Goal: Navigation & Orientation: Find specific page/section

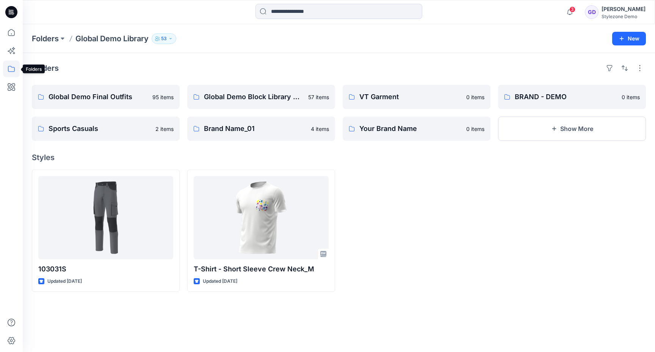
click at [7, 70] on icon at bounding box center [11, 69] width 17 height 17
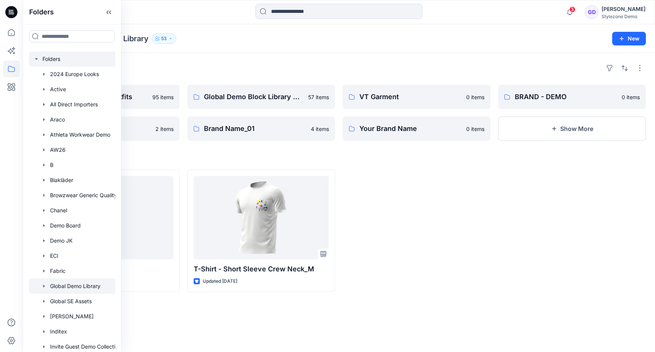
click at [45, 58] on div at bounding box center [82, 59] width 106 height 15
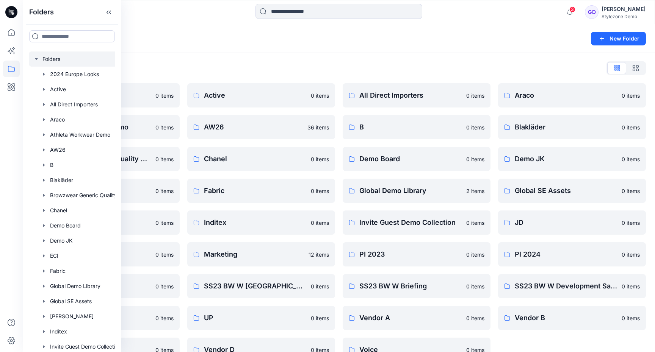
click at [268, 38] on div "Folders" at bounding box center [309, 38] width 555 height 11
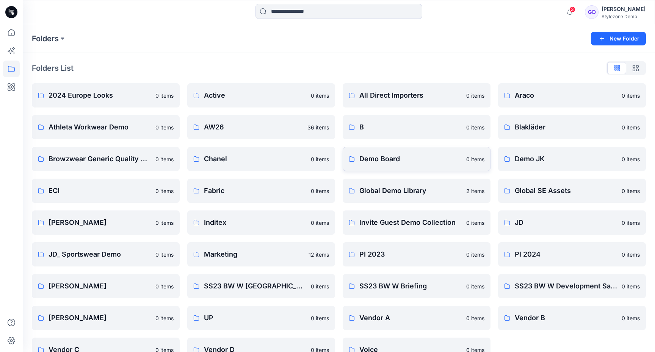
click at [374, 163] on p "Demo Board" at bounding box center [410, 159] width 102 height 11
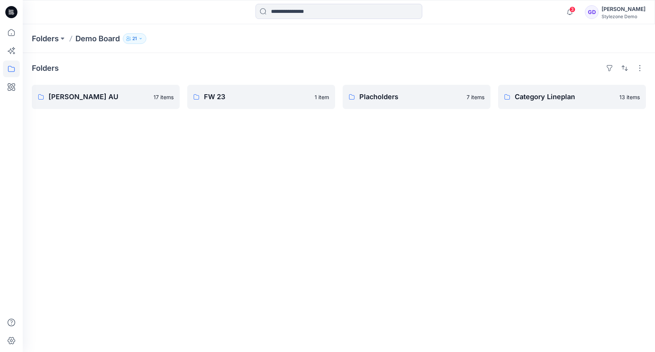
click at [623, 14] on div "Stylezone Demo" at bounding box center [623, 17] width 44 height 6
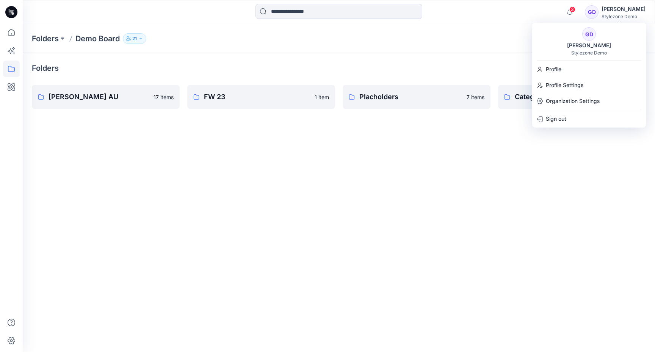
click at [380, 50] on div "Folders Demo Board 21" at bounding box center [339, 38] width 632 height 29
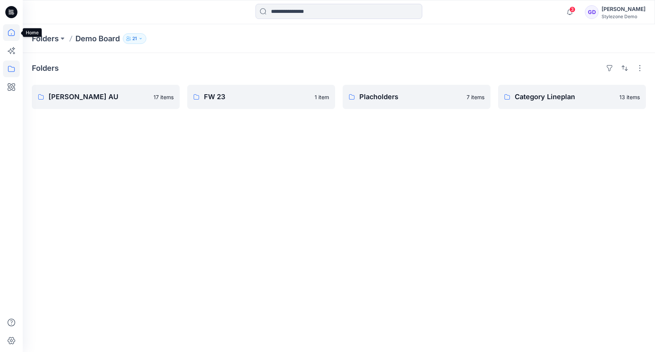
click at [4, 28] on icon at bounding box center [11, 32] width 17 height 17
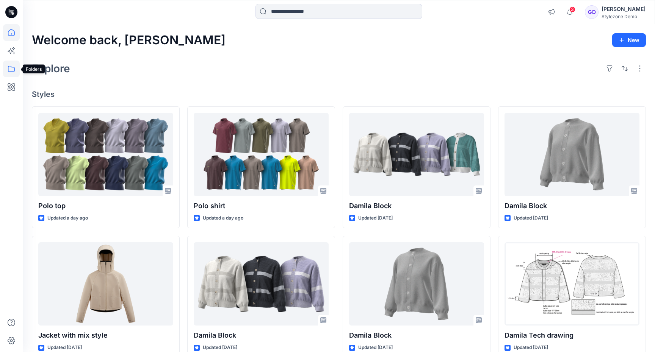
click at [9, 67] on icon at bounding box center [11, 69] width 17 height 17
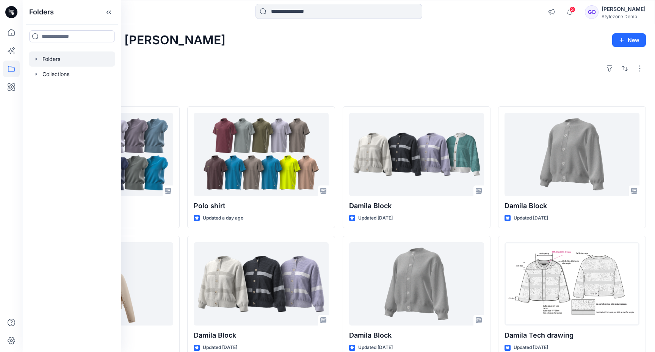
click at [53, 60] on div at bounding box center [72, 59] width 86 height 15
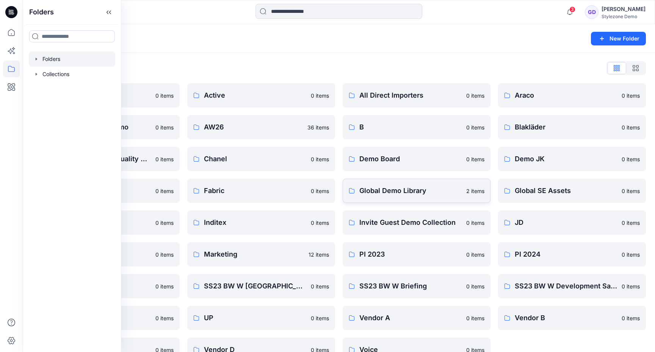
click at [384, 192] on p "Global Demo Library" at bounding box center [410, 191] width 102 height 11
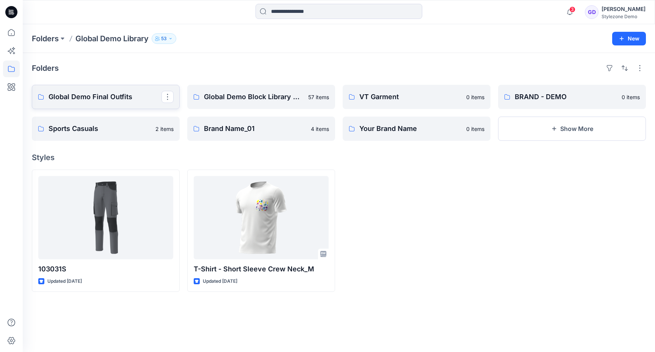
click at [140, 93] on p "Global Demo Final Outfits" at bounding box center [105, 97] width 113 height 11
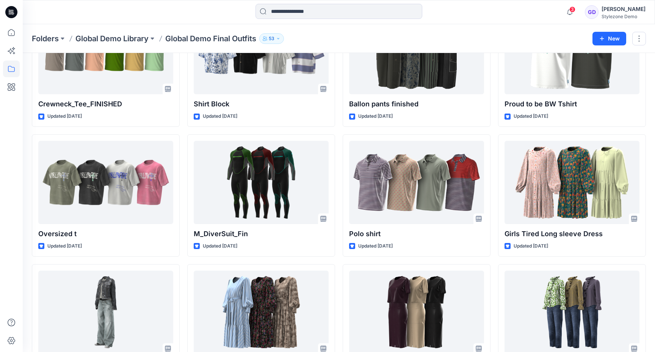
scroll to position [340, 0]
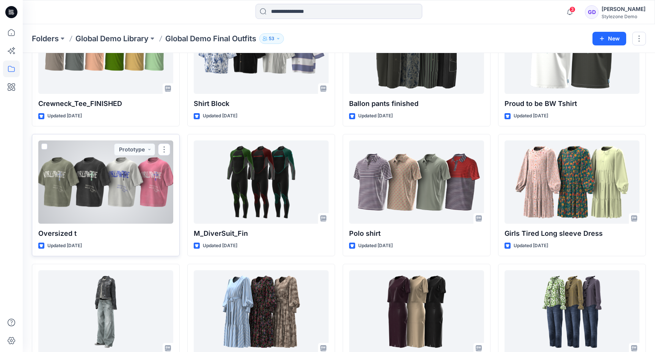
click at [100, 198] on div at bounding box center [105, 182] width 135 height 83
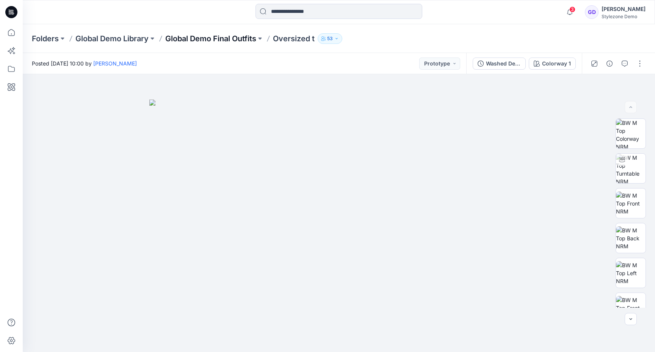
click at [211, 41] on p "Global Demo Final Outfits" at bounding box center [210, 38] width 91 height 11
